Goal: Task Accomplishment & Management: Manage account settings

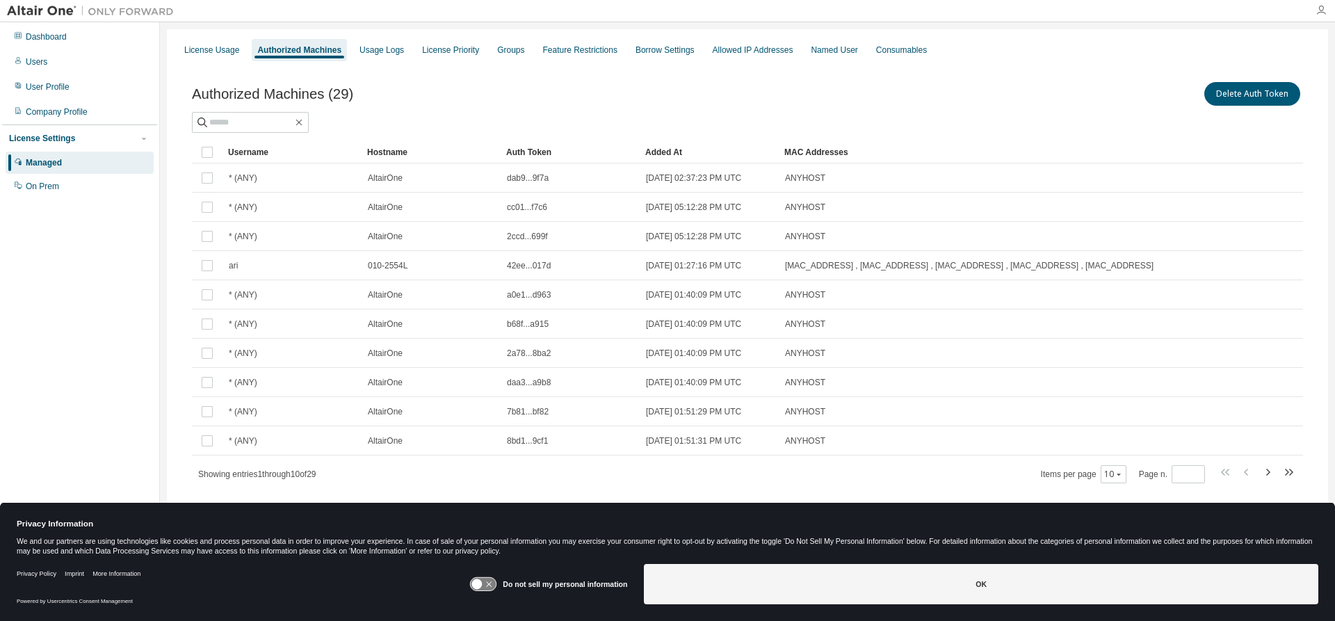
click at [1322, 8] on icon "button" at bounding box center [1321, 10] width 11 height 11
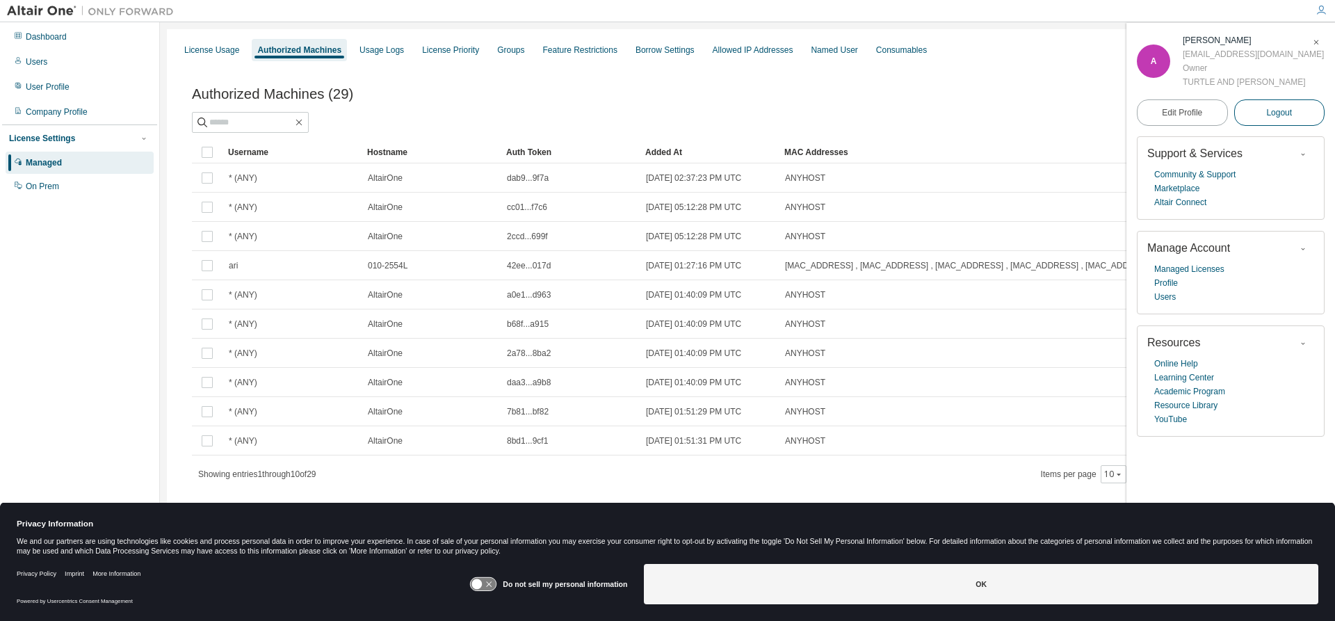
click at [1291, 115] on span "Logout" at bounding box center [1279, 113] width 26 height 14
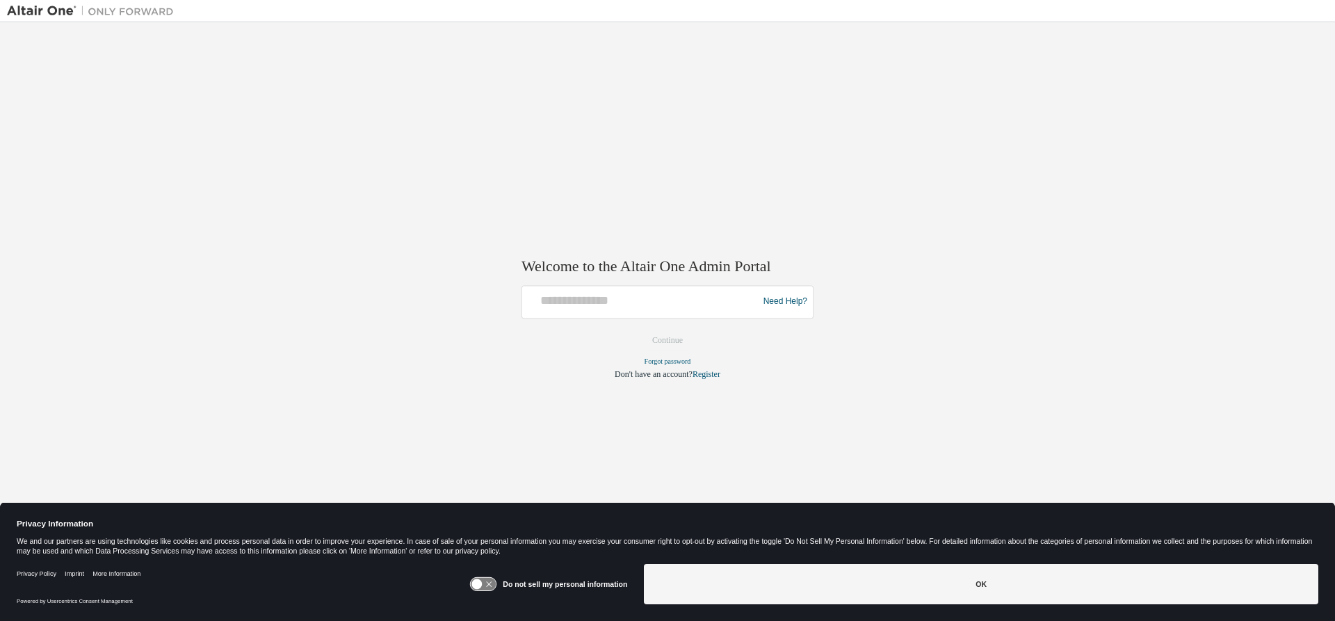
click at [578, 52] on div "Welcome to the Altair One Admin Portal Need Help? Please make sure that you pro…" at bounding box center [667, 301] width 1321 height 544
